Goal: Task Accomplishment & Management: Manage account settings

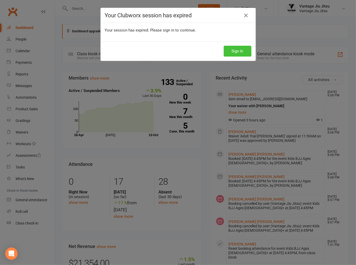
click at [228, 46] on button "Sign In" at bounding box center [238, 51] width 28 height 11
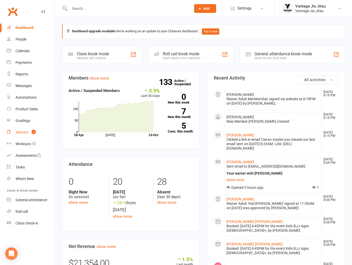
click at [22, 132] on div "Waivers" at bounding box center [22, 132] width 13 height 4
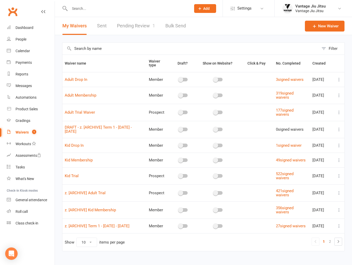
click at [132, 27] on link "Pending Review 1" at bounding box center [136, 26] width 38 height 18
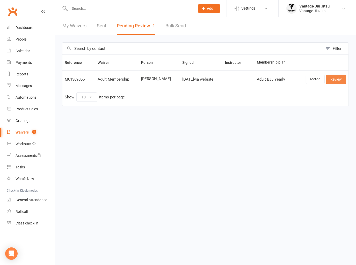
click at [339, 80] on link "Review" at bounding box center [336, 79] width 20 height 9
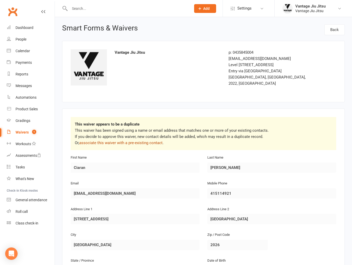
click at [146, 141] on link "associate this waiver with a pre-existing contact" at bounding box center [120, 143] width 83 height 5
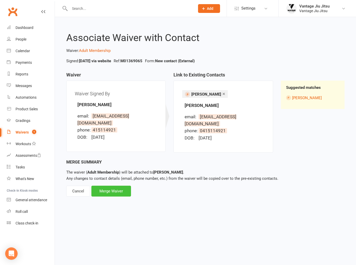
click at [115, 186] on div "Merge Waiver" at bounding box center [111, 191] width 40 height 11
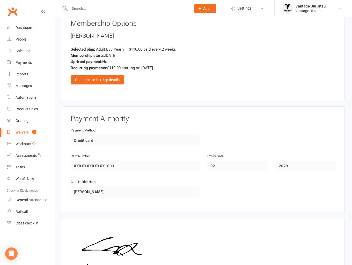
scroll to position [504, 0]
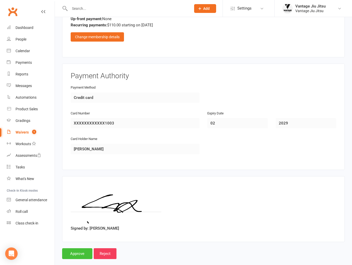
click at [81, 249] on input "Approve" at bounding box center [77, 254] width 30 height 11
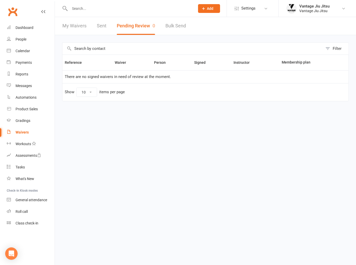
click at [14, 11] on link "Clubworx" at bounding box center [12, 11] width 13 height 13
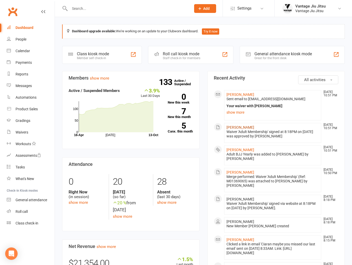
click at [241, 126] on link "Ciaran Quigley" at bounding box center [240, 127] width 28 height 4
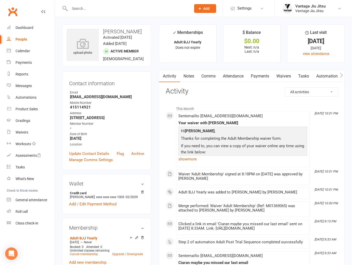
click at [289, 75] on link "Waivers" at bounding box center [284, 76] width 22 height 12
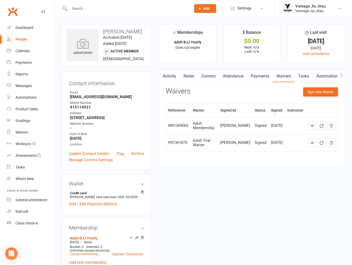
click at [214, 79] on link "Comms" at bounding box center [208, 76] width 21 height 12
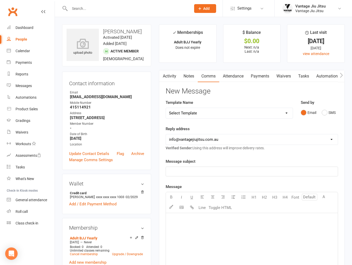
click at [251, 116] on select "Select Template [Email] Adult 14 day follow up [Email] Adult 7 day follow up [E…" at bounding box center [229, 113] width 127 height 10
select select "16"
click at [166, 108] on select "Select Template [Email] Adult 14 day follow up [Email] Adult 7 day follow up [E…" at bounding box center [229, 113] width 127 height 10
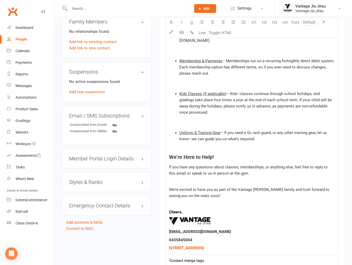
scroll to position [389, 0]
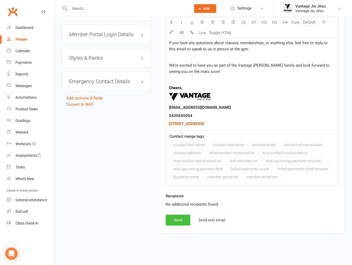
click at [178, 220] on button "Send" at bounding box center [178, 220] width 25 height 11
select select
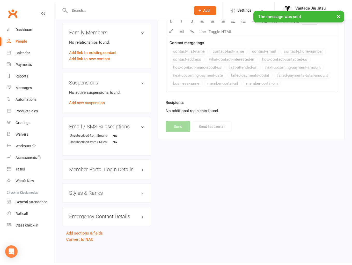
scroll to position [263, 0]
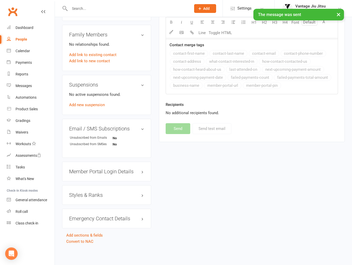
click at [98, 195] on h3 "Styles & Ranks" at bounding box center [106, 195] width 75 height 6
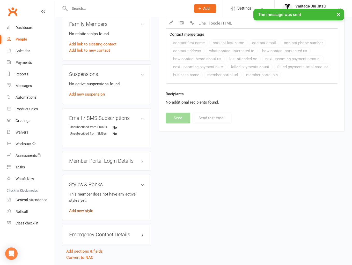
click at [85, 213] on link "Add new style" at bounding box center [81, 211] width 24 height 5
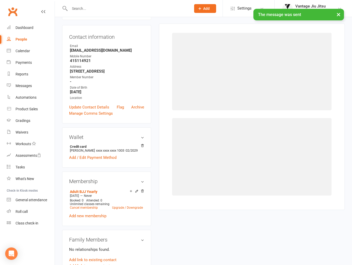
scroll to position [44, 0]
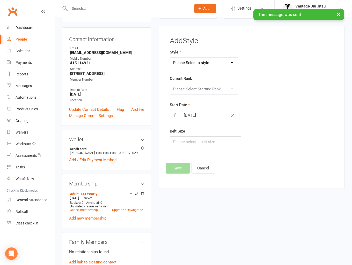
click at [211, 62] on select "Please Select a style Adult BJJ Kids BJJ" at bounding box center [204, 63] width 68 height 10
select select "1496"
click at [170, 58] on select "Please Select a style Adult BJJ Kids BJJ" at bounding box center [204, 63] width 68 height 10
click at [218, 88] on select "Please Select Starting Rank White White 1st White 2nd White 3rd White 4th Blue …" at bounding box center [204, 89] width 68 height 10
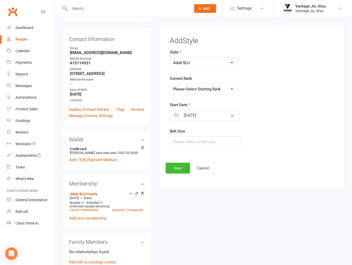
select select "14544"
click at [170, 84] on select "Please Select Starting Rank White White 1st White 2nd White 3rd White 4th Blue …" at bounding box center [204, 89] width 68 height 10
click at [171, 170] on button "Save" at bounding box center [178, 168] width 24 height 11
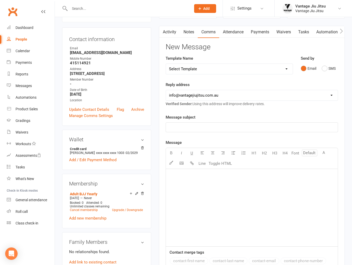
click at [9, 14] on link "Clubworx" at bounding box center [12, 11] width 13 height 13
